Goal: Transaction & Acquisition: Purchase product/service

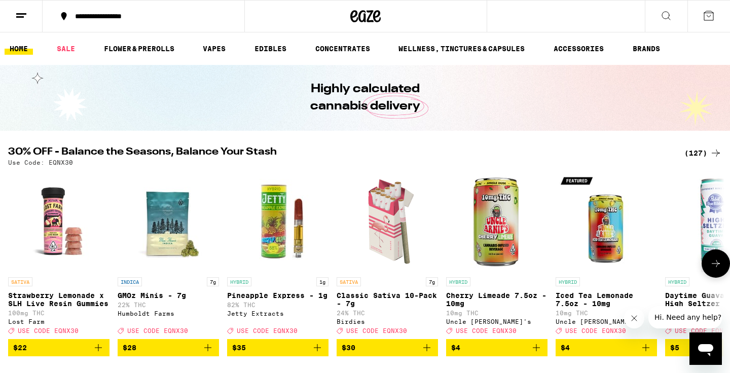
scroll to position [65, 0]
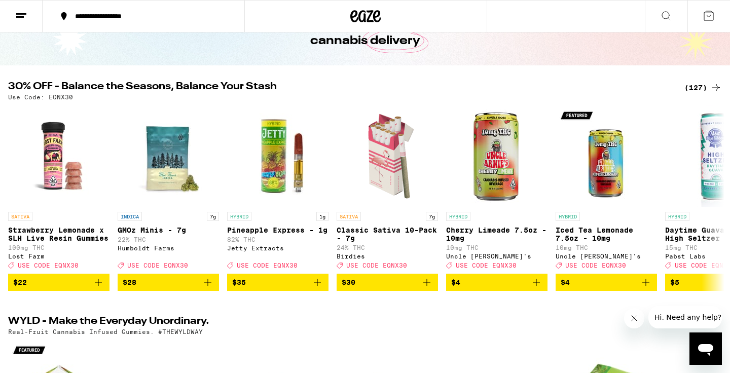
click at [705, 88] on div "(127)" at bounding box center [702, 88] width 37 height 12
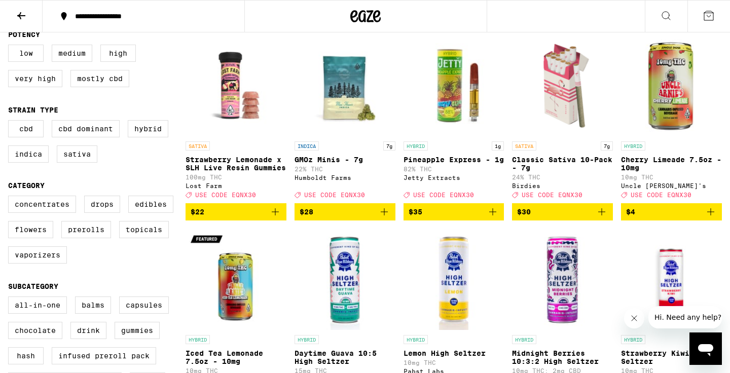
scroll to position [117, 0]
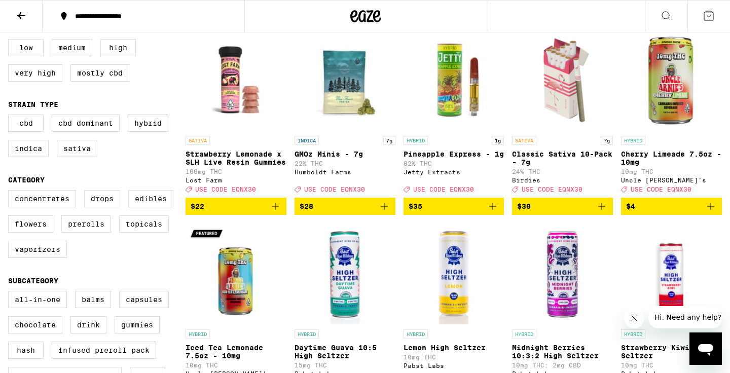
click at [149, 204] on label "Edibles" at bounding box center [150, 198] width 45 height 17
click at [11, 192] on input "Edibles" at bounding box center [10, 191] width 1 height 1
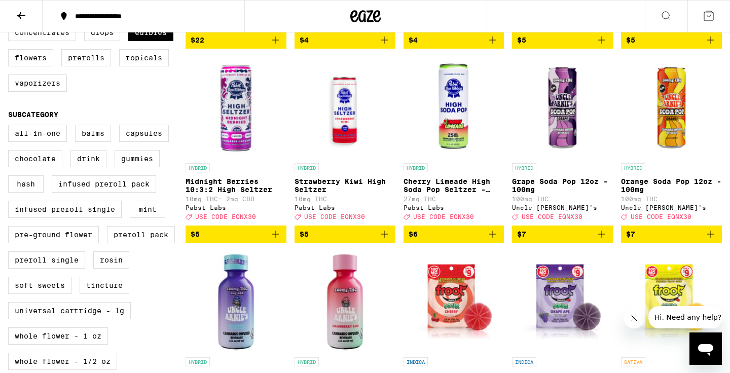
scroll to position [477, 0]
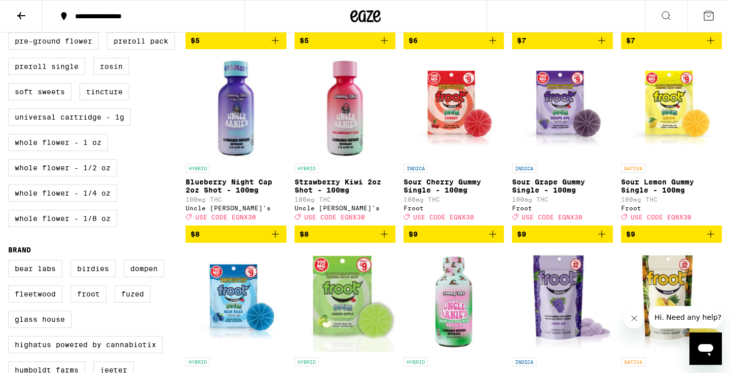
click at [273, 240] on icon "Add to bag" at bounding box center [275, 234] width 12 height 12
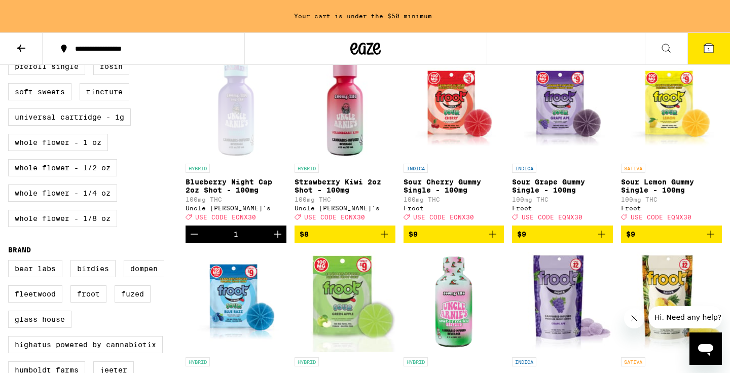
click at [273, 240] on icon "Increment" at bounding box center [278, 234] width 12 height 12
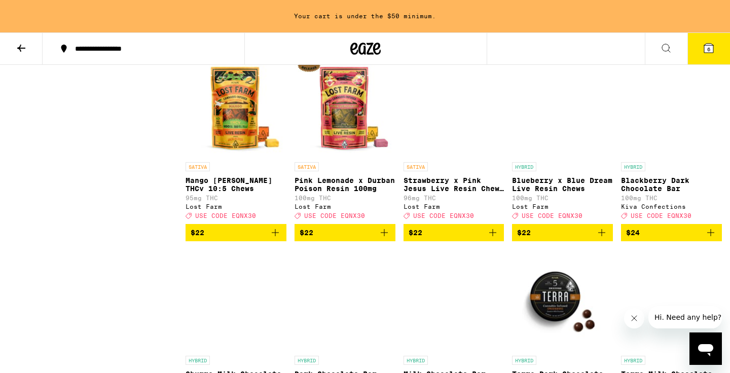
scroll to position [1477, 0]
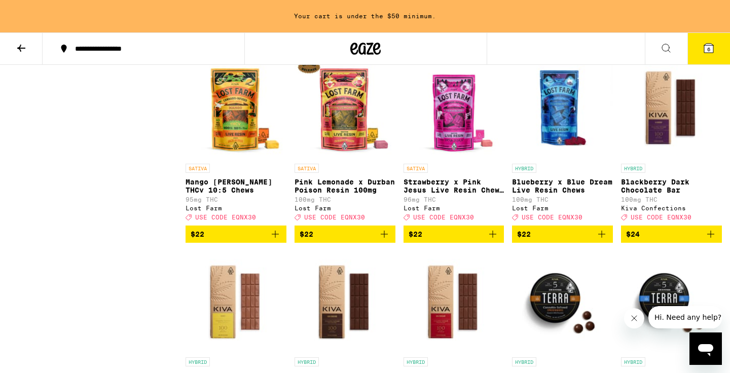
click at [562, 159] on img "Open page for Blueberry x Blue Dream Live Resin Chews from Lost Farm" at bounding box center [562, 107] width 101 height 101
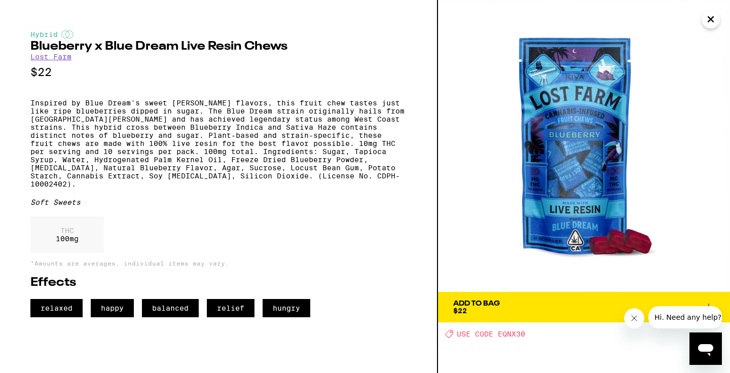
click at [480, 303] on div "Add To Bag" at bounding box center [476, 303] width 47 height 7
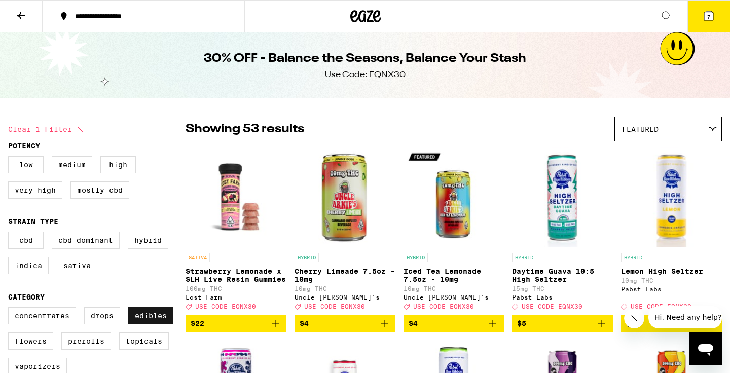
click at [135, 324] on label "Edibles" at bounding box center [150, 315] width 45 height 17
click at [11, 309] on input "Edibles" at bounding box center [10, 309] width 1 height 1
checkbox input "false"
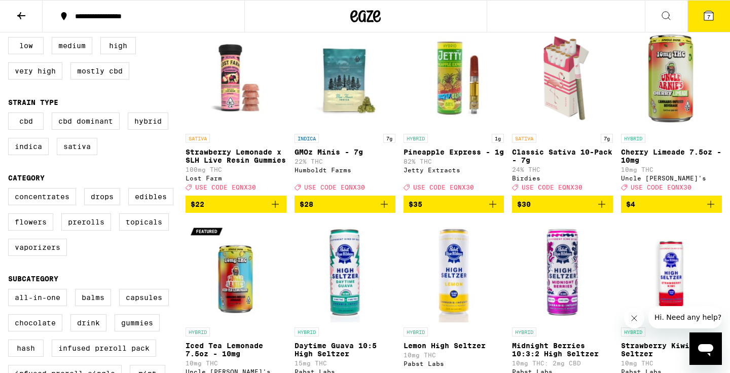
scroll to position [165, 0]
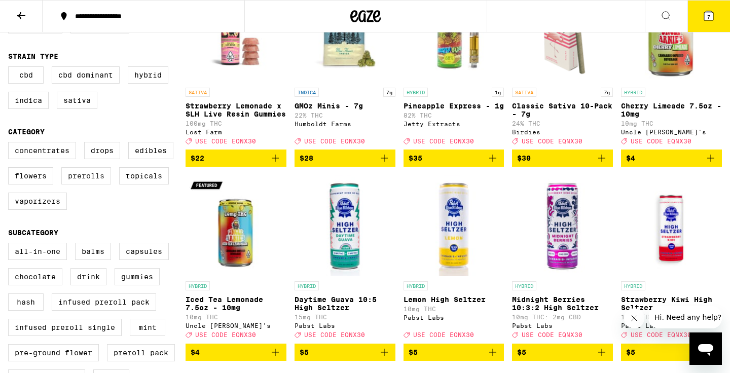
click at [92, 184] on label "Prerolls" at bounding box center [86, 175] width 50 height 17
click at [11, 144] on input "Prerolls" at bounding box center [10, 143] width 1 height 1
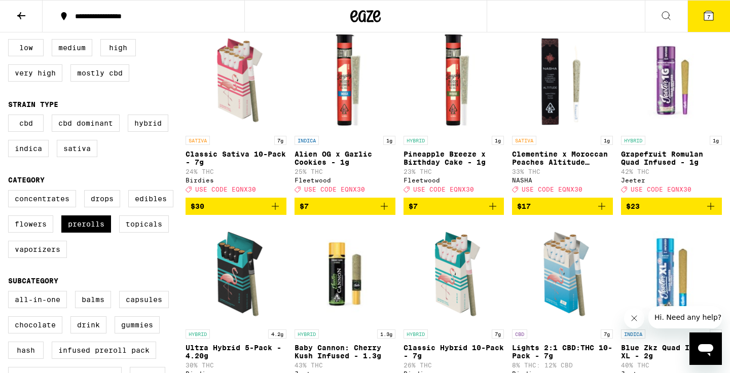
scroll to position [115, 0]
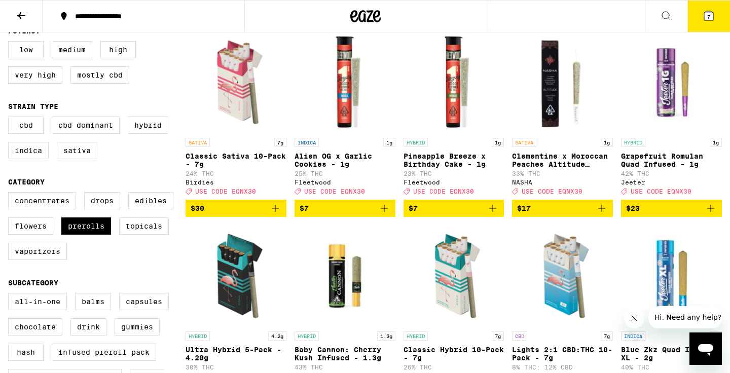
click at [494, 214] on icon "Add to bag" at bounding box center [492, 208] width 12 height 12
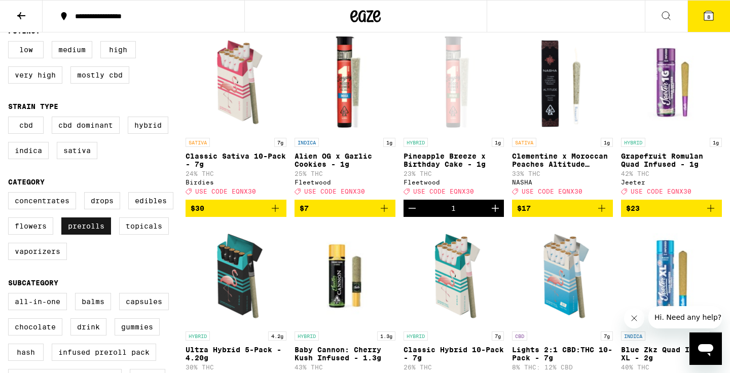
click at [81, 231] on label "Prerolls" at bounding box center [86, 225] width 50 height 17
click at [11, 194] on input "Prerolls" at bounding box center [10, 194] width 1 height 1
checkbox input "false"
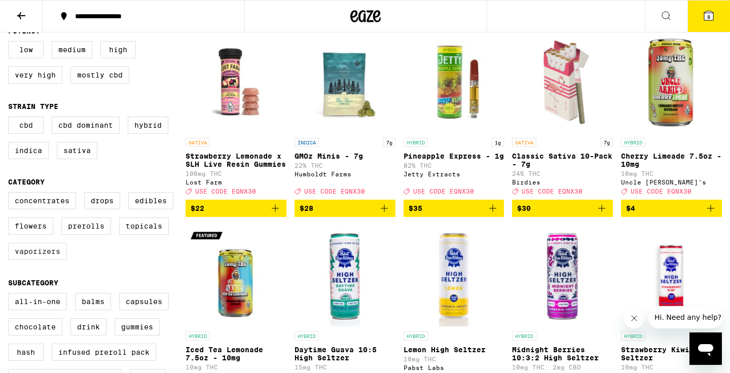
click at [36, 260] on label "Vaporizers" at bounding box center [37, 251] width 59 height 17
click at [11, 194] on input "Vaporizers" at bounding box center [10, 194] width 1 height 1
checkbox input "true"
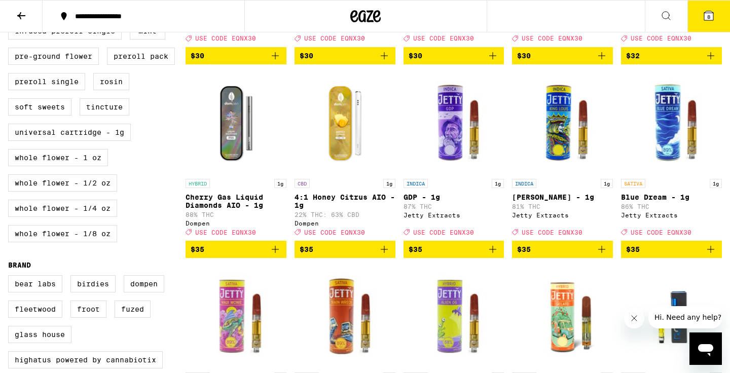
scroll to position [462, 0]
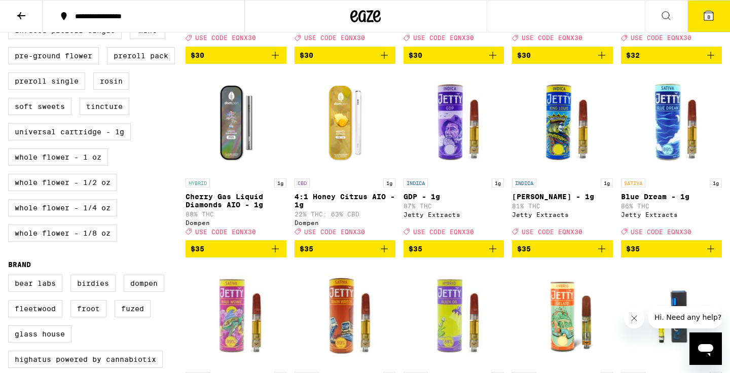
click at [238, 139] on img "Open page for Cherry Gas Liquid Diamonds AIO - 1g from Dompen" at bounding box center [235, 122] width 101 height 101
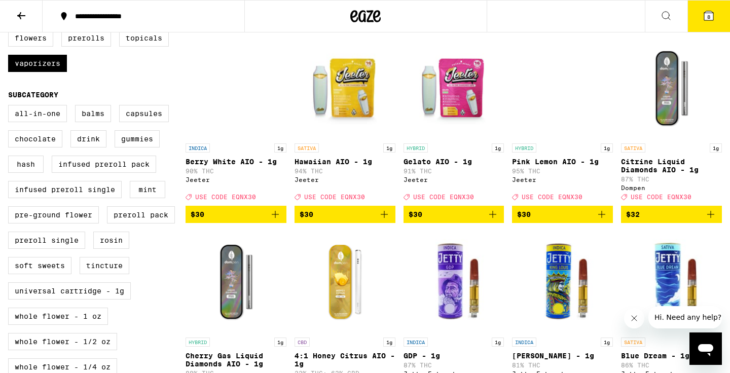
scroll to position [310, 0]
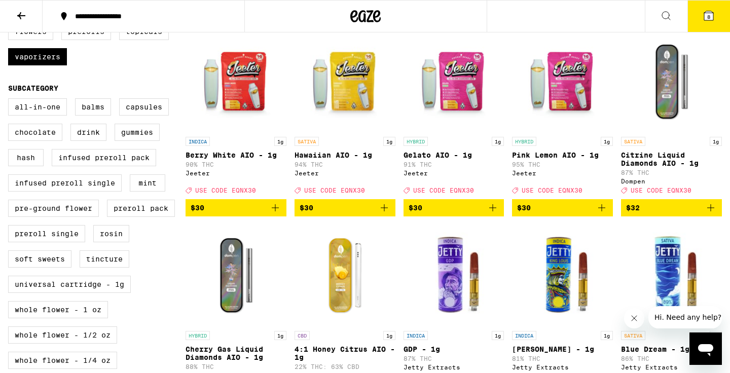
click at [355, 88] on img "Open page for Hawaiian AIO - 1g from Jeeter" at bounding box center [344, 80] width 101 height 101
click at [321, 91] on img "Open page for Hawaiian AIO - 1g from Jeeter" at bounding box center [344, 80] width 101 height 101
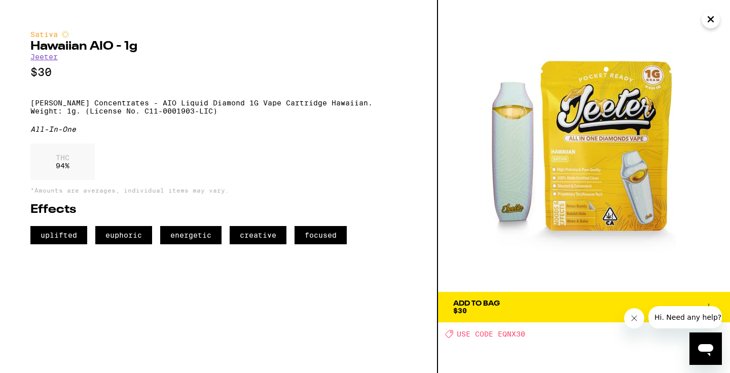
click at [470, 306] on div "Add To Bag" at bounding box center [476, 303] width 47 height 7
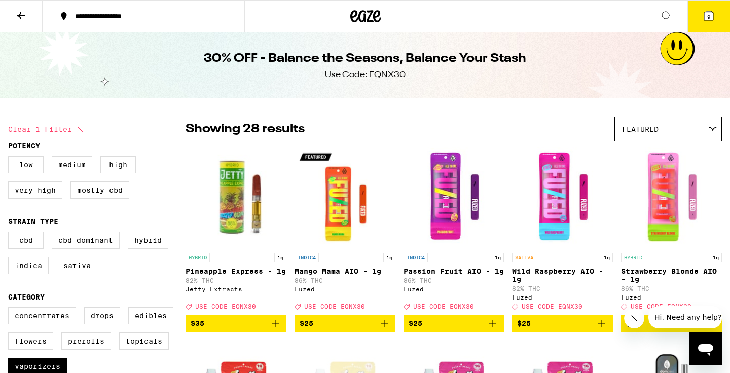
click at [12, 11] on button at bounding box center [21, 17] width 43 height 32
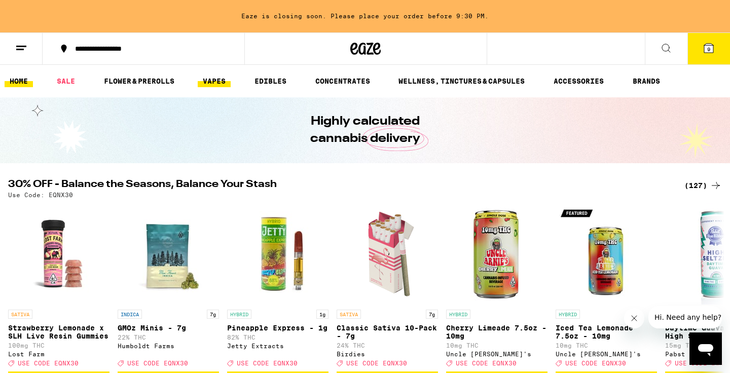
click at [214, 79] on link "VAPES" at bounding box center [214, 81] width 33 height 12
click at [215, 76] on link "VAPES" at bounding box center [214, 81] width 33 height 12
click at [214, 79] on link "VAPES" at bounding box center [214, 81] width 33 height 12
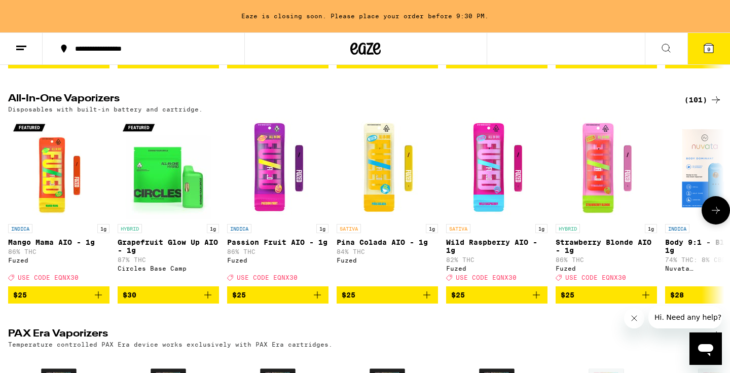
scroll to position [519, 0]
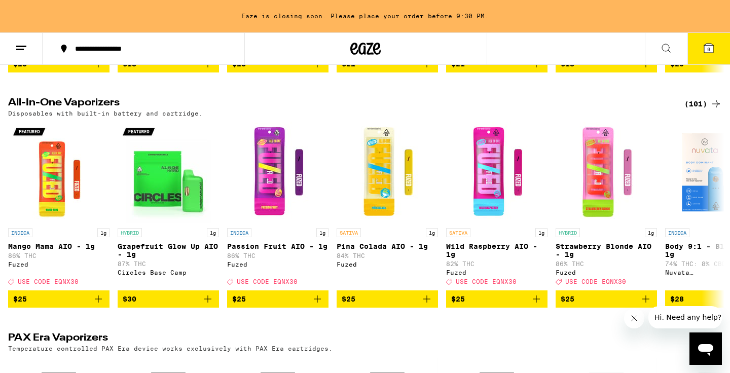
click at [694, 110] on div "(101)" at bounding box center [702, 104] width 37 height 12
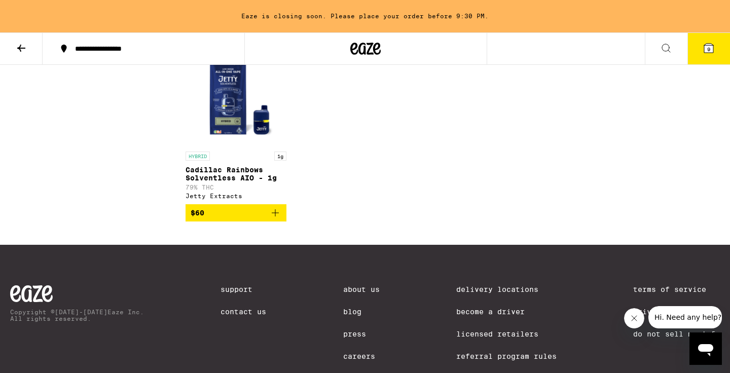
scroll to position [3921, 0]
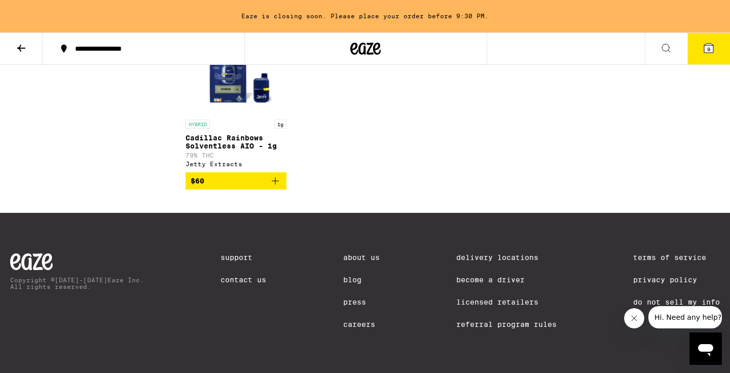
click at [274, 187] on icon "Add to bag" at bounding box center [275, 181] width 12 height 12
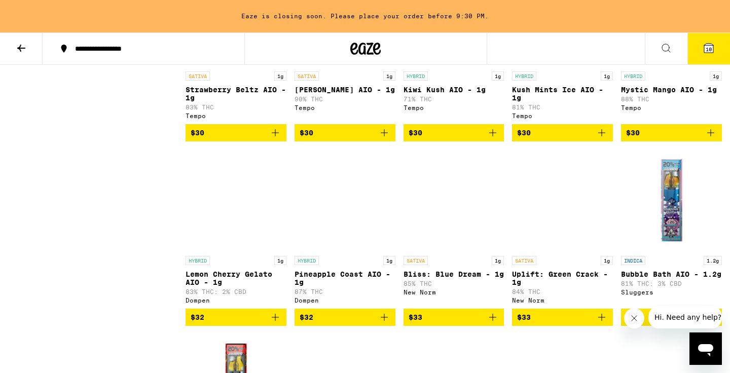
scroll to position [0, 0]
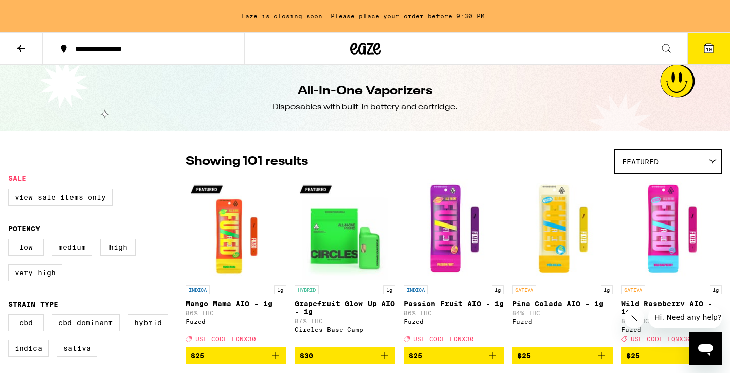
click at [18, 42] on icon at bounding box center [21, 48] width 12 height 12
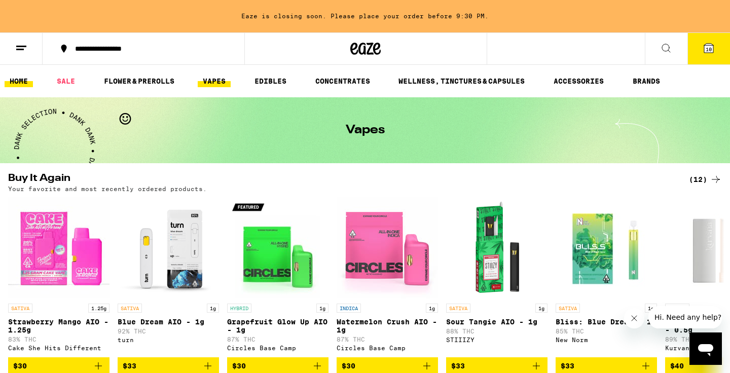
click at [15, 79] on link "HOME" at bounding box center [19, 81] width 28 height 12
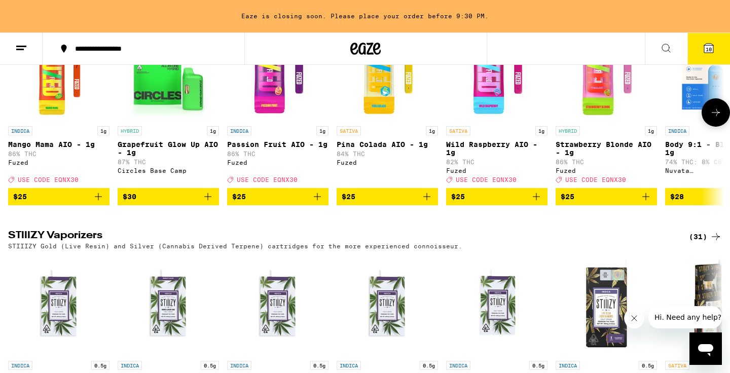
scroll to position [1781, 0]
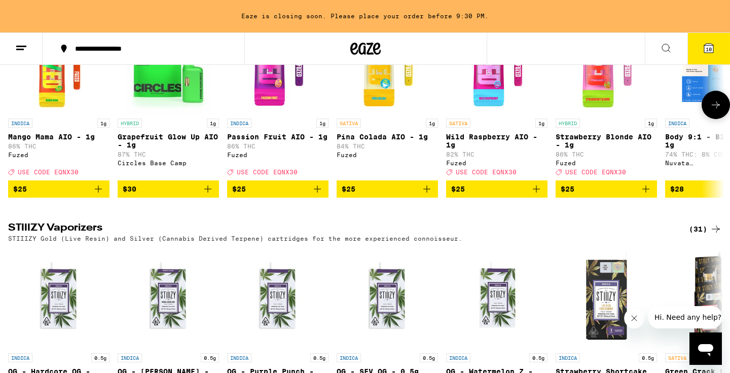
click at [75, 113] on img "Open page for Mango Mama AIO - 1g from Fuzed" at bounding box center [58, 62] width 101 height 101
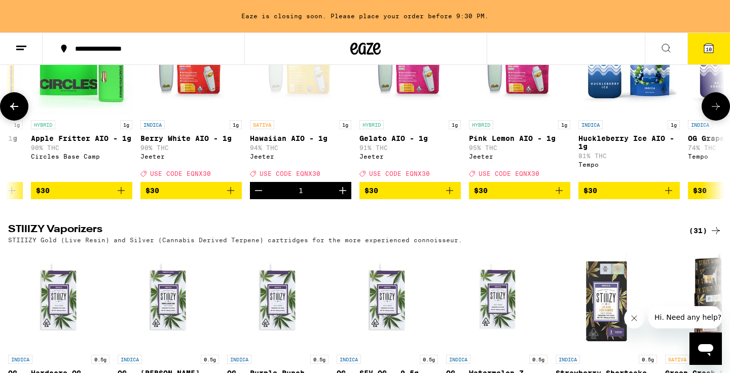
scroll to position [0, 3467]
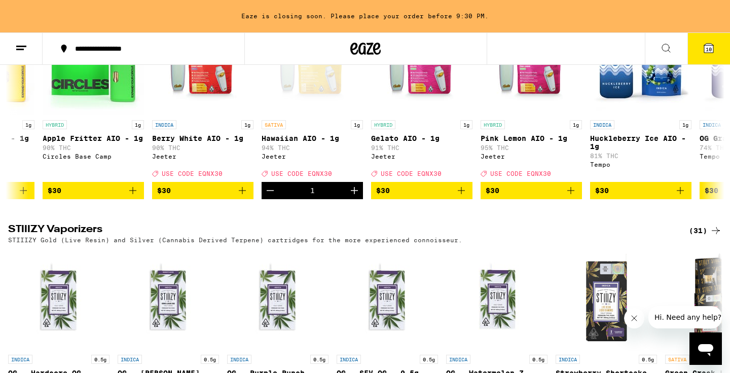
click at [705, 49] on span "10" at bounding box center [708, 49] width 6 height 6
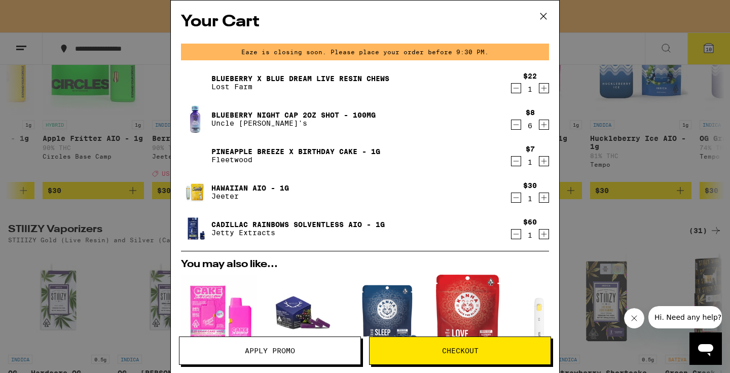
click at [516, 234] on icon "Decrement" at bounding box center [515, 234] width 9 height 12
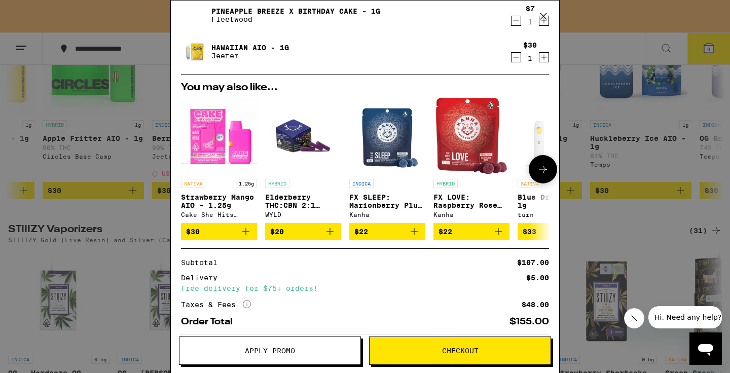
scroll to position [191, 0]
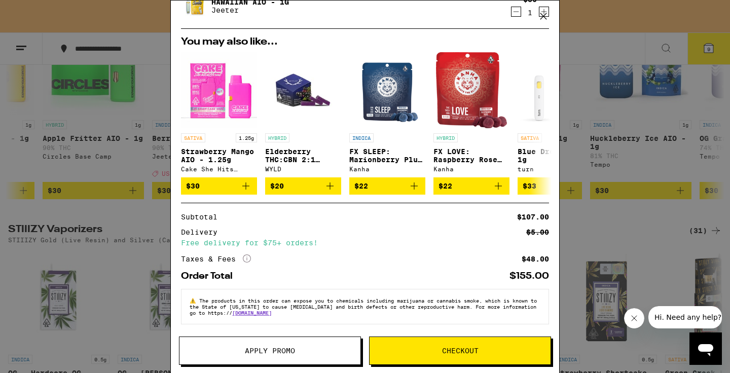
click at [257, 353] on span "Apply Promo" at bounding box center [270, 350] width 50 height 7
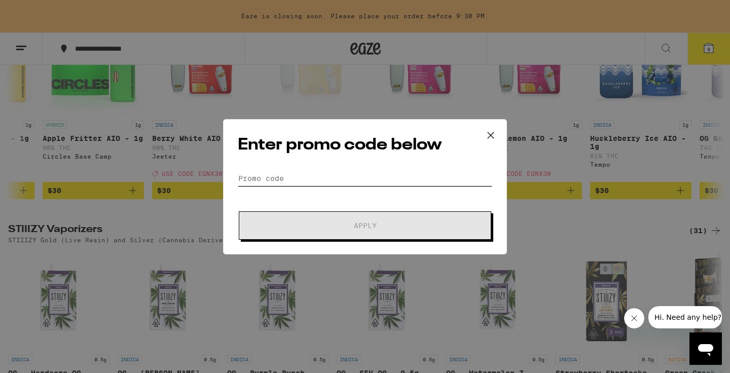
click at [270, 175] on input "Promo Code" at bounding box center [365, 178] width 254 height 15
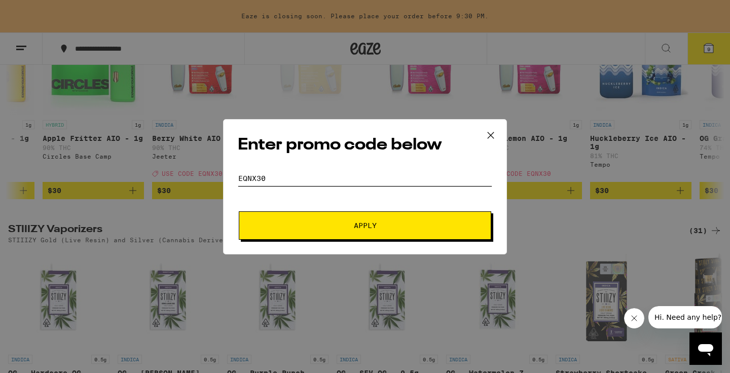
type input "eqnx30"
click at [337, 225] on span "Apply" at bounding box center [365, 225] width 182 height 7
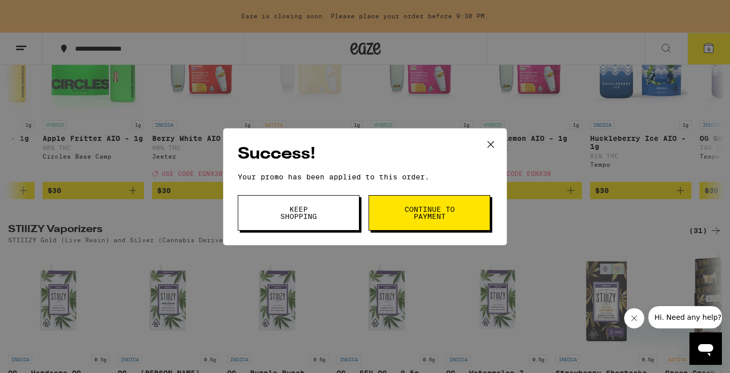
click at [428, 216] on span "Continue to payment" at bounding box center [429, 213] width 52 height 14
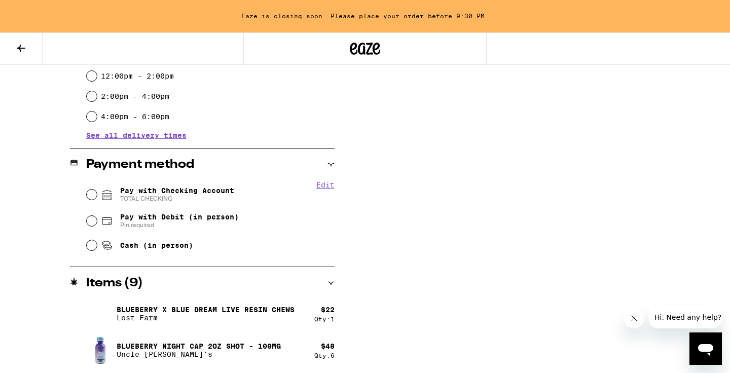
scroll to position [355, 0]
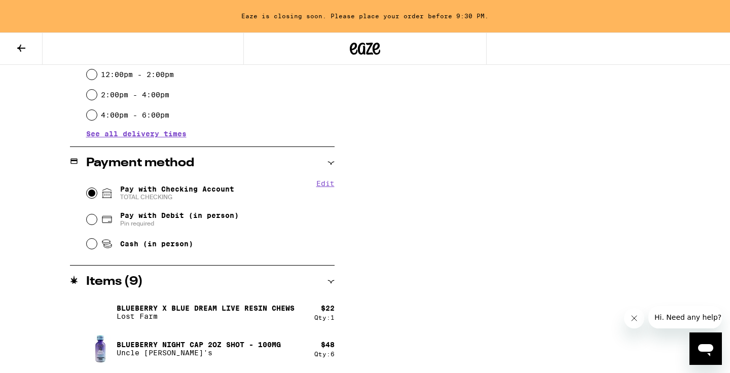
click at [93, 193] on input "Pay with Checking Account TOTAL CHECKING" at bounding box center [92, 193] width 10 height 10
radio input "true"
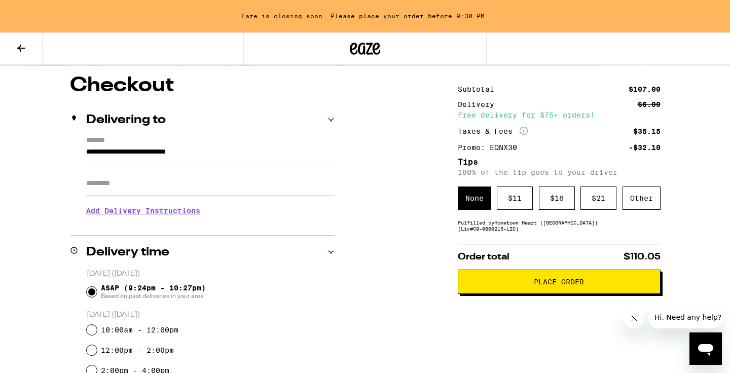
scroll to position [87, 0]
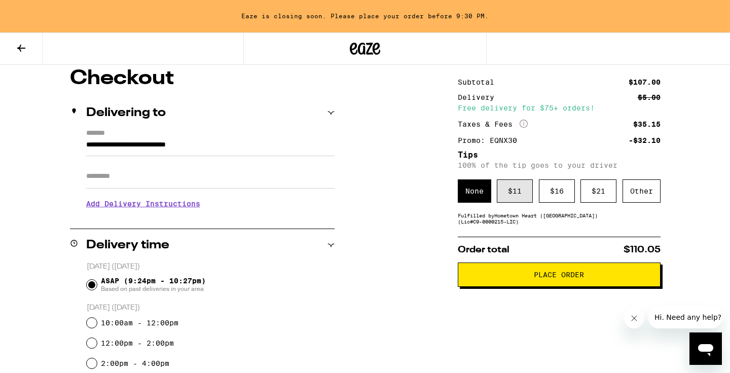
click at [510, 194] on div "$ 11" at bounding box center [514, 190] width 36 height 23
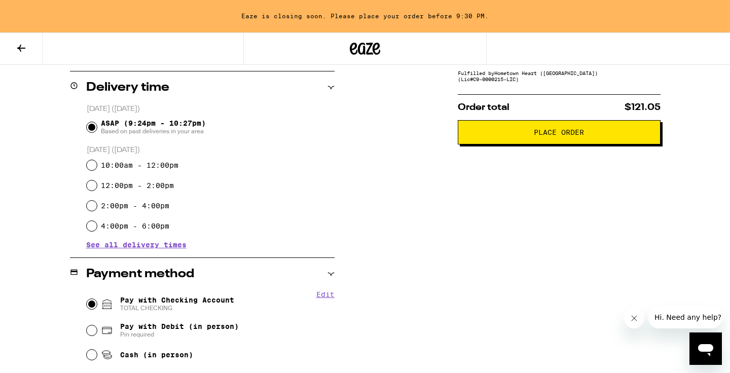
scroll to position [200, 0]
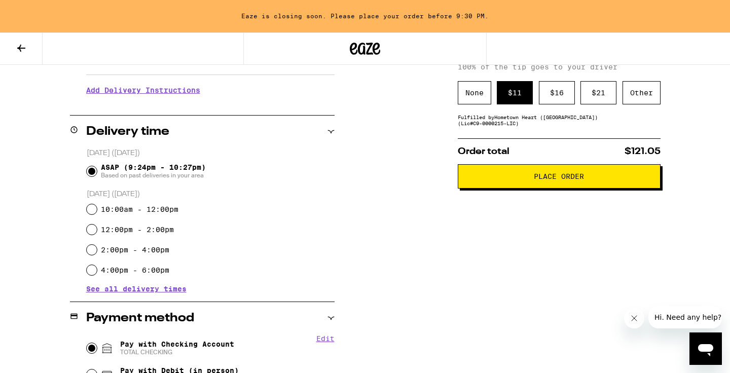
click at [542, 177] on span "Place Order" at bounding box center [558, 176] width 50 height 7
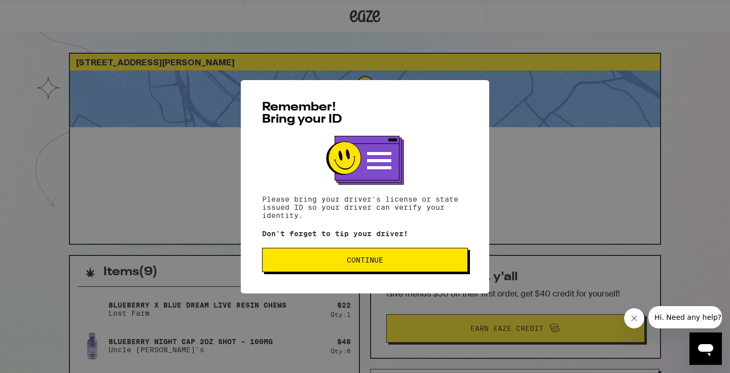
click at [373, 261] on span "Continue" at bounding box center [365, 259] width 36 height 7
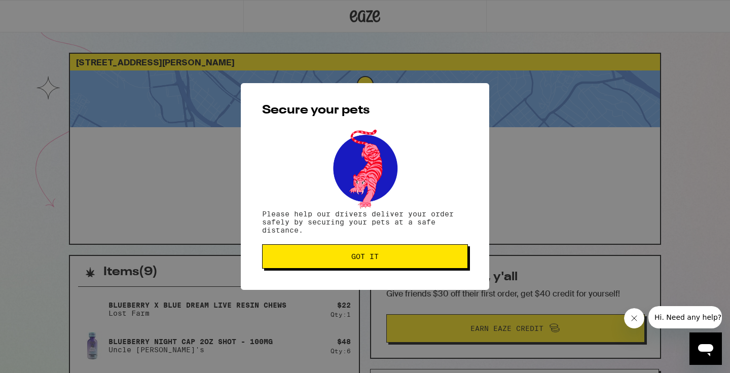
click at [373, 260] on span "Got it" at bounding box center [364, 256] width 27 height 7
